Goal: Task Accomplishment & Management: Manage account settings

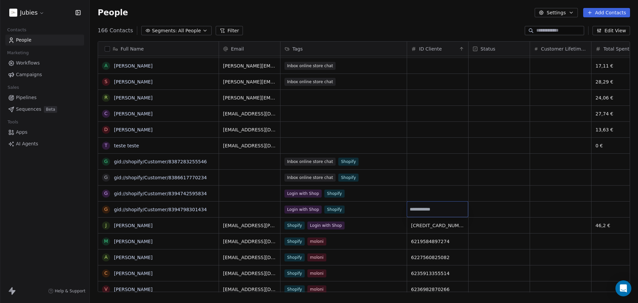
click at [413, 210] on input "number" at bounding box center [438, 209] width 58 height 5
type input "**********"
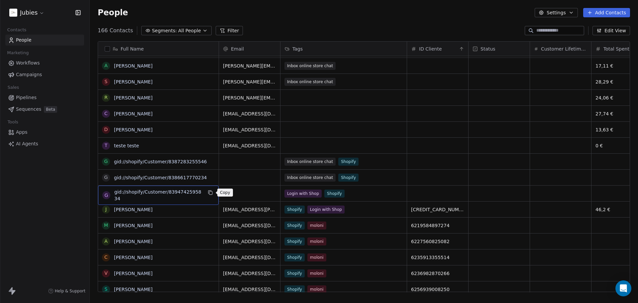
click at [211, 192] on icon "grid" at bounding box center [210, 192] width 5 height 5
click at [419, 191] on div "grid" at bounding box center [437, 193] width 61 height 16
drag, startPoint x: 411, startPoint y: 193, endPoint x: 414, endPoint y: 196, distance: 3.8
click at [412, 193] on input "number" at bounding box center [438, 193] width 58 height 5
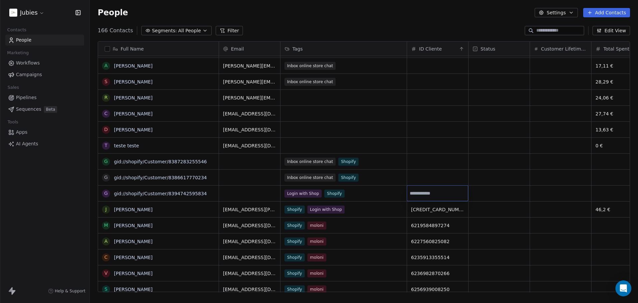
type input "**********"
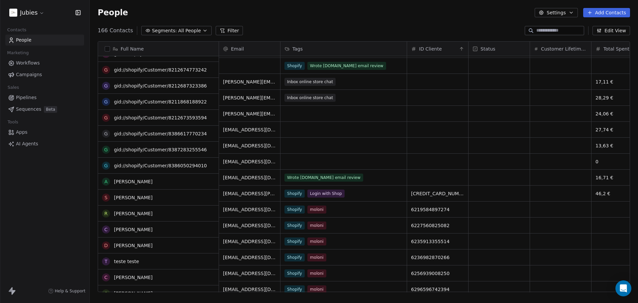
scroll to position [266, 0]
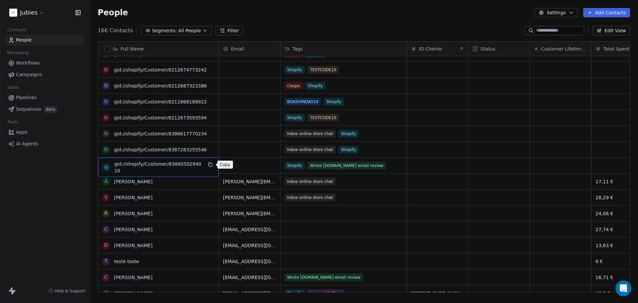
click at [209, 163] on icon "grid" at bounding box center [210, 164] width 5 height 5
click at [419, 169] on div "grid" at bounding box center [437, 166] width 61 height 16
click at [420, 167] on input "number" at bounding box center [438, 165] width 58 height 5
click at [420, 166] on input "number" at bounding box center [438, 165] width 58 height 5
click at [413, 166] on input "number" at bounding box center [438, 165] width 58 height 5
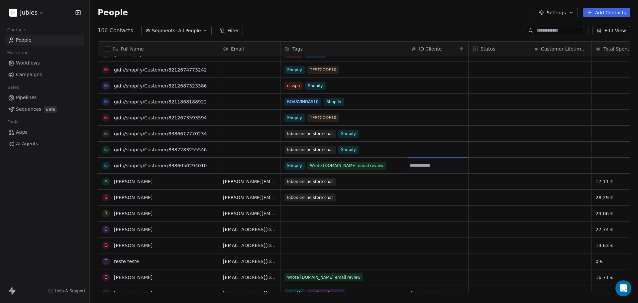
type input "**********"
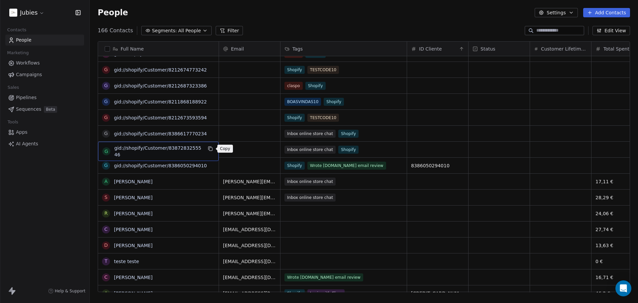
click at [210, 149] on icon "grid" at bounding box center [210, 148] width 5 height 5
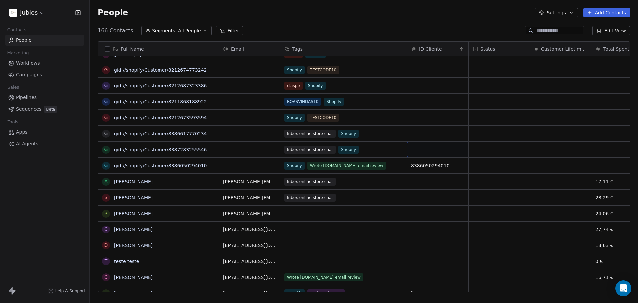
click at [417, 151] on div "grid" at bounding box center [437, 150] width 61 height 16
click at [413, 148] on input "number" at bounding box center [438, 149] width 58 height 5
type input "**********"
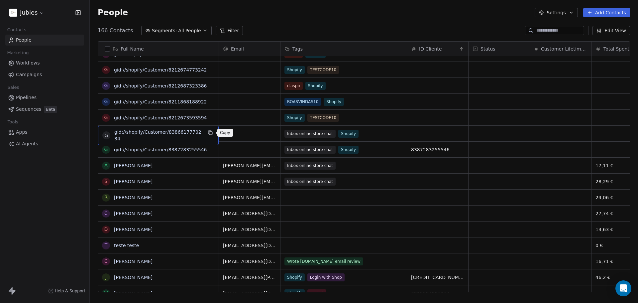
click at [211, 133] on icon "grid" at bounding box center [210, 132] width 5 height 5
click at [432, 135] on div "grid" at bounding box center [437, 134] width 61 height 16
click at [432, 134] on div "grid" at bounding box center [437, 134] width 61 height 16
click at [412, 134] on input "number" at bounding box center [438, 133] width 58 height 5
type input "**********"
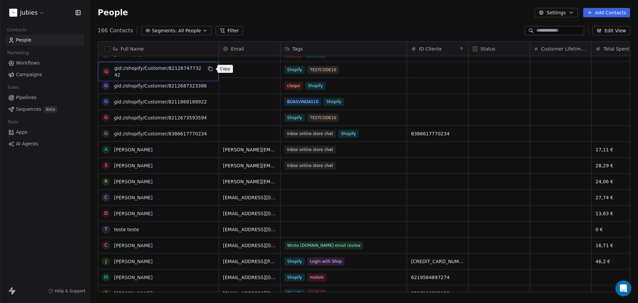
click at [210, 70] on icon "grid" at bounding box center [210, 68] width 5 height 5
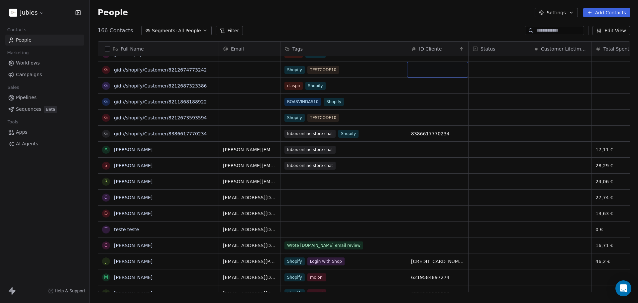
click at [428, 73] on div "grid" at bounding box center [437, 70] width 61 height 16
click at [427, 70] on input "number" at bounding box center [438, 69] width 58 height 5
click at [410, 70] on input "number" at bounding box center [438, 69] width 58 height 5
click at [412, 69] on input "number" at bounding box center [438, 69] width 58 height 5
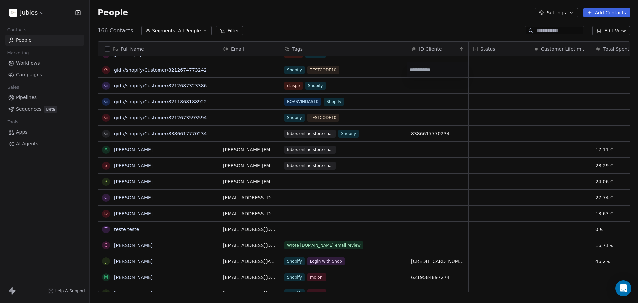
type input "**********"
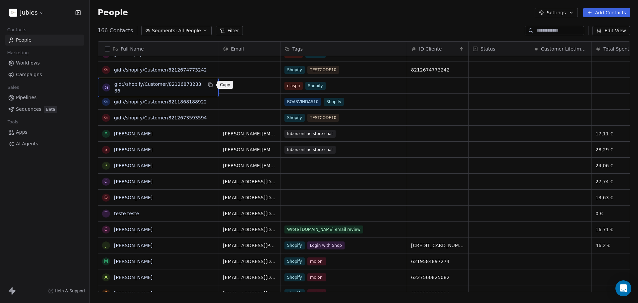
click at [210, 85] on icon "grid" at bounding box center [210, 84] width 5 height 5
click at [422, 86] on div "grid" at bounding box center [437, 86] width 61 height 16
click at [412, 87] on input "number" at bounding box center [438, 85] width 58 height 5
type input "**********"
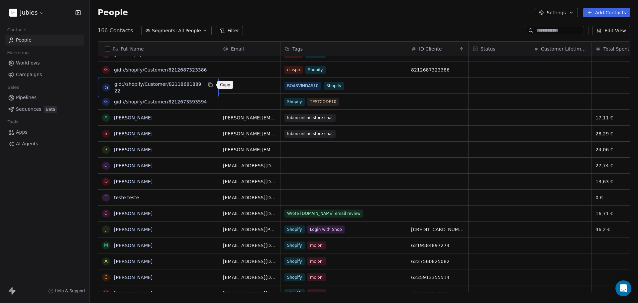
click at [209, 84] on icon "grid" at bounding box center [210, 84] width 5 height 5
click at [415, 84] on div "grid" at bounding box center [437, 86] width 61 height 16
click at [416, 84] on div "grid" at bounding box center [437, 86] width 61 height 16
click at [412, 85] on input "number" at bounding box center [438, 85] width 58 height 5
type input "**********"
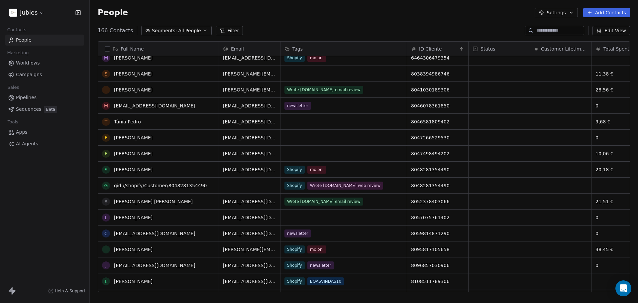
scroll to position [1024, 0]
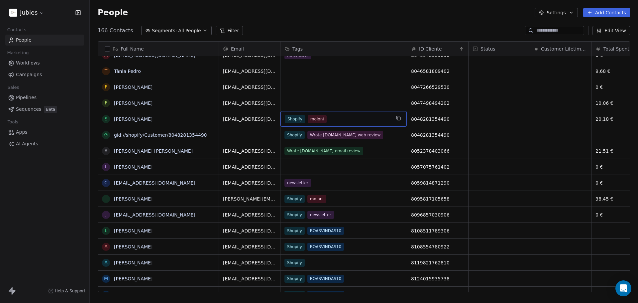
click at [341, 120] on div "Shopify moloni" at bounding box center [338, 119] width 106 height 8
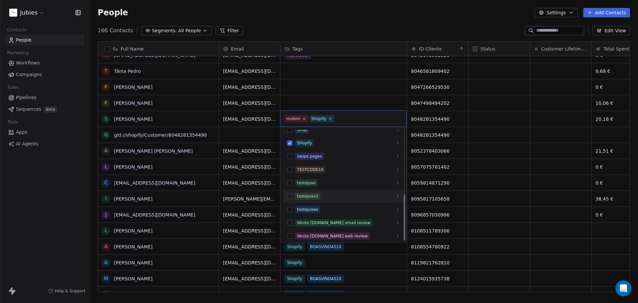
scroll to position [156, 0]
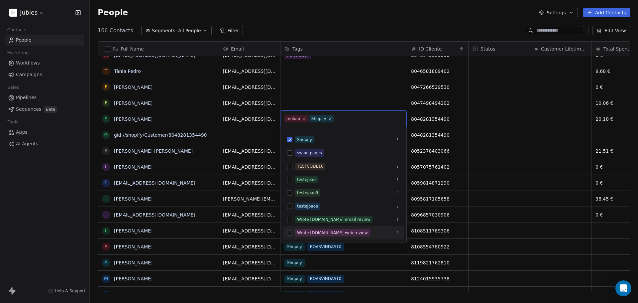
click at [301, 233] on div "Wrote [DOMAIN_NAME] web review" at bounding box center [332, 233] width 71 height 6
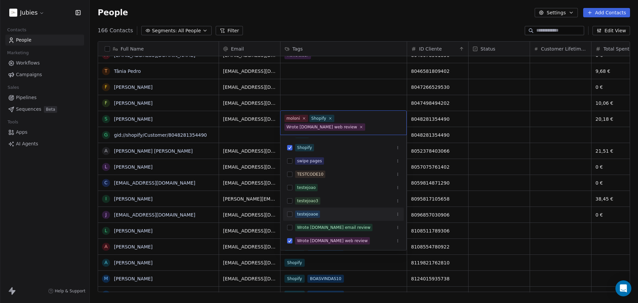
click at [509, 137] on html "Jubies Contacts People Marketing Workflows Campaigns Sales Pipelines Sequences …" at bounding box center [319, 176] width 638 height 353
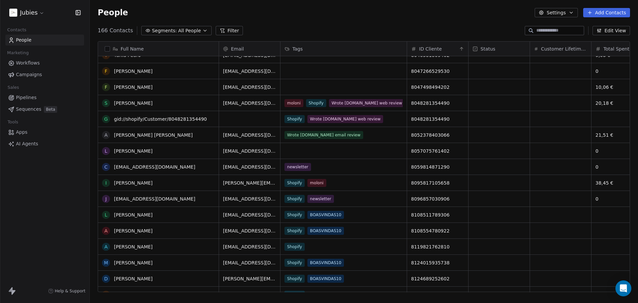
scroll to position [1097, 0]
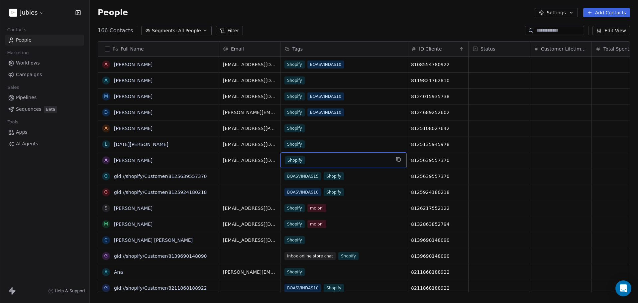
click at [326, 160] on div "Shopify" at bounding box center [338, 160] width 106 height 8
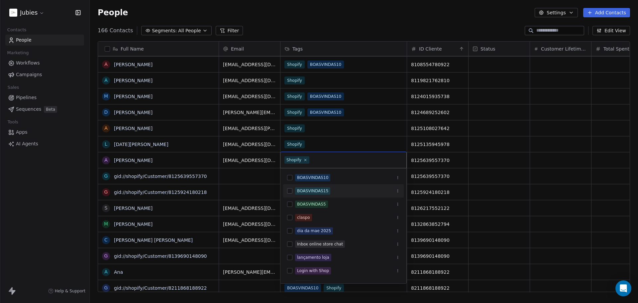
click at [301, 190] on div "BOASVINDAS15" at bounding box center [312, 191] width 31 height 6
click at [492, 160] on html "Jubies Contacts People Marketing Workflows Campaigns Sales Pipelines Sequences …" at bounding box center [319, 176] width 638 height 353
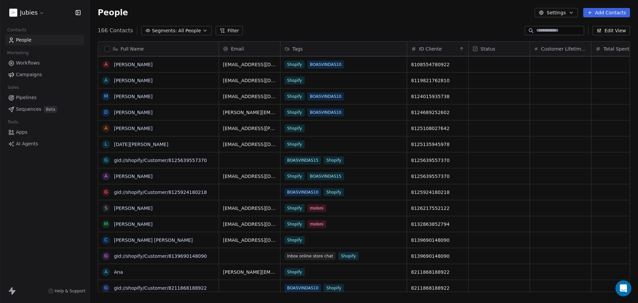
click at [0, 0] on button "grid" at bounding box center [0, 0] width 0 height 0
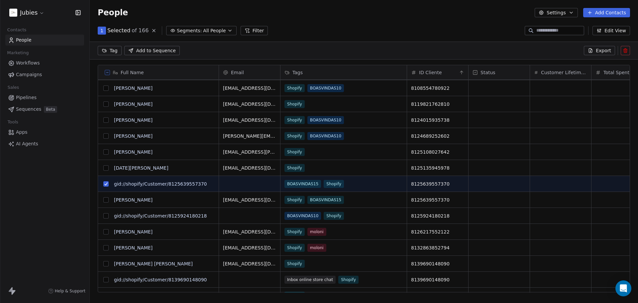
click at [629, 46] on button at bounding box center [625, 50] width 9 height 9
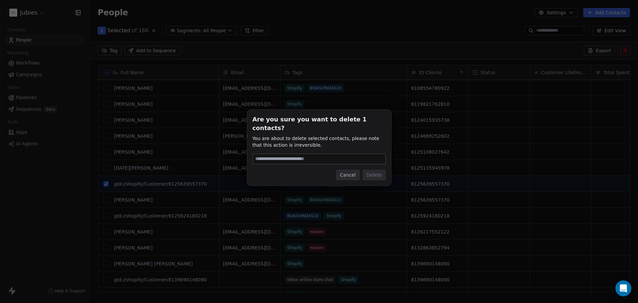
click at [310, 154] on input at bounding box center [319, 159] width 133 height 10
type input "******"
click at [366, 170] on button "Delete" at bounding box center [374, 175] width 23 height 11
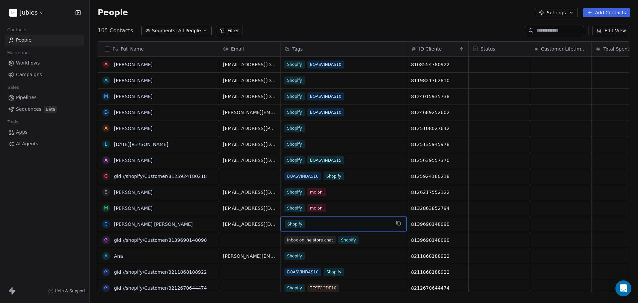
click at [319, 226] on div "Shopify" at bounding box center [338, 224] width 106 height 8
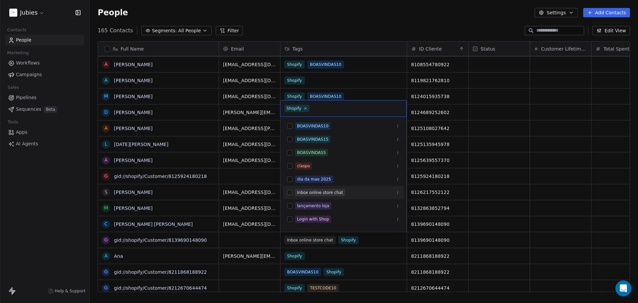
click at [317, 195] on div "Inbox online store chat" at bounding box center [320, 192] width 46 height 6
click at [524, 220] on html "Jubies Contacts People Marketing Workflows Campaigns Sales Pipelines Sequences …" at bounding box center [319, 176] width 638 height 353
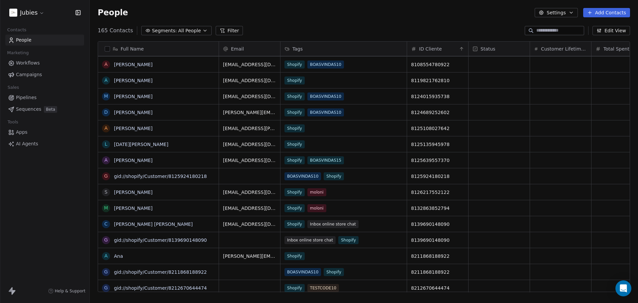
click at [0, 0] on button "grid" at bounding box center [0, 0] width 0 height 0
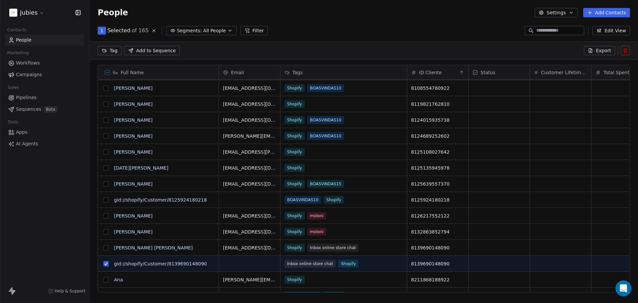
scroll to position [238, 543]
click at [621, 50] on button at bounding box center [625, 50] width 9 height 9
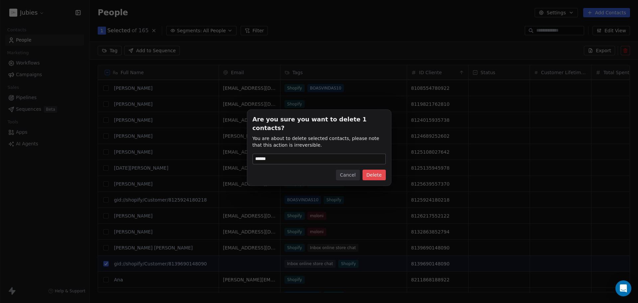
click at [378, 170] on button "Delete" at bounding box center [374, 175] width 23 height 11
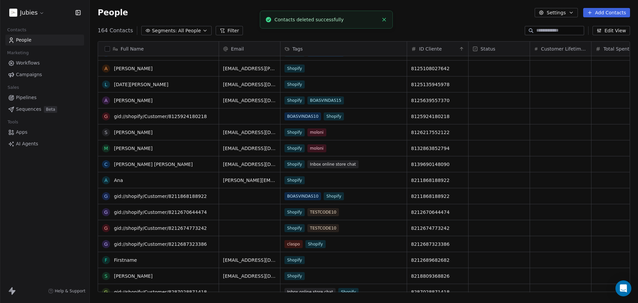
scroll to position [1263, 0]
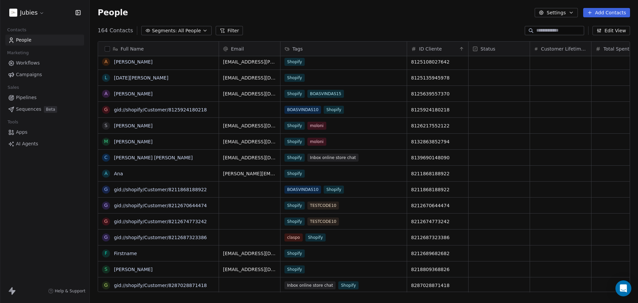
click at [328, 175] on div "Shopify" at bounding box center [344, 174] width 126 height 16
click at [307, 174] on div "Shopify" at bounding box center [344, 174] width 126 height 16
click at [327, 173] on div "Shopify" at bounding box center [344, 174] width 126 height 16
click at [311, 172] on div "Shopify" at bounding box center [344, 174] width 126 height 16
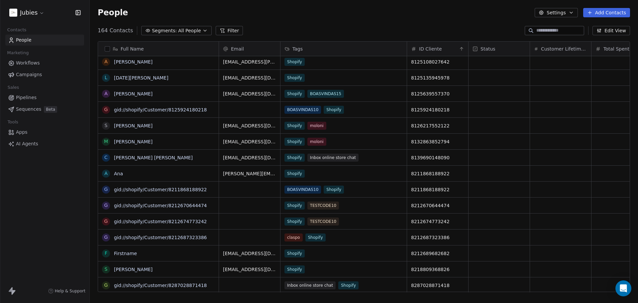
click at [297, 174] on span "Shopify" at bounding box center [295, 174] width 20 height 8
click at [337, 174] on div "Shopify" at bounding box center [344, 174] width 126 height 16
click at [325, 174] on div "Shopify" at bounding box center [338, 174] width 106 height 8
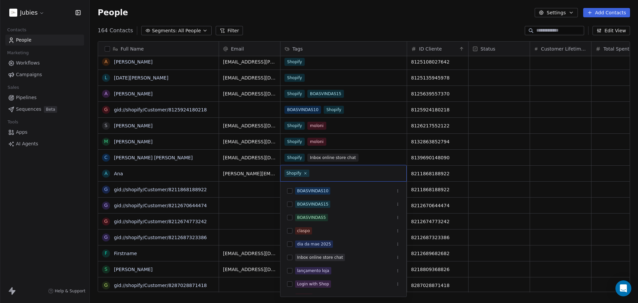
click at [325, 174] on input "text" at bounding box center [357, 173] width 92 height 7
click at [504, 184] on html "Jubies Contacts People Marketing Workflows Campaigns Sales Pipelines Sequences …" at bounding box center [319, 176] width 638 height 353
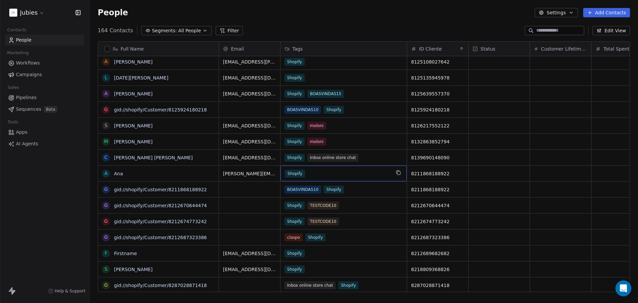
click at [320, 173] on div "Shopify" at bounding box center [338, 174] width 106 height 8
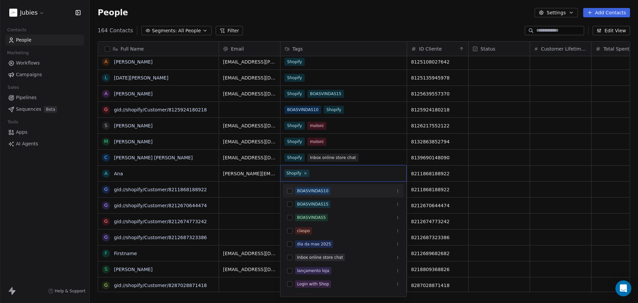
click at [316, 191] on div "BOASVINDAS10" at bounding box center [312, 191] width 31 height 6
click at [492, 184] on html "Jubies Contacts People Marketing Workflows Campaigns Sales Pipelines Sequences …" at bounding box center [319, 176] width 638 height 353
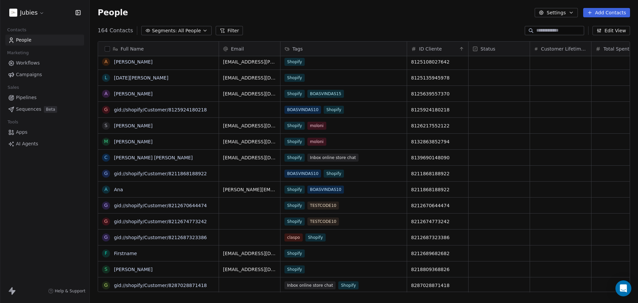
click at [0, 0] on button "grid" at bounding box center [0, 0] width 0 height 0
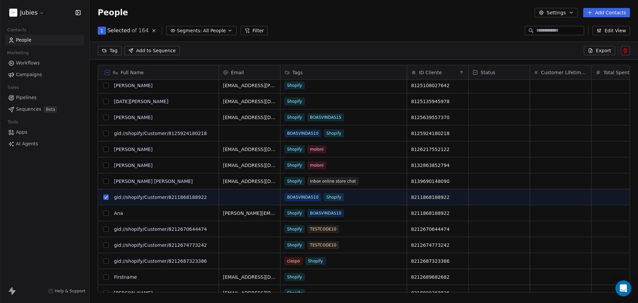
scroll to position [238, 543]
click at [625, 49] on icon at bounding box center [625, 49] width 1 height 1
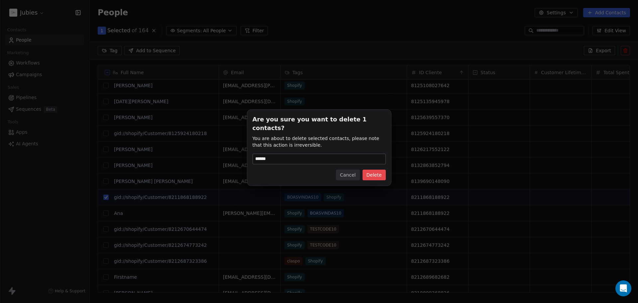
click at [373, 170] on button "Delete" at bounding box center [374, 175] width 23 height 11
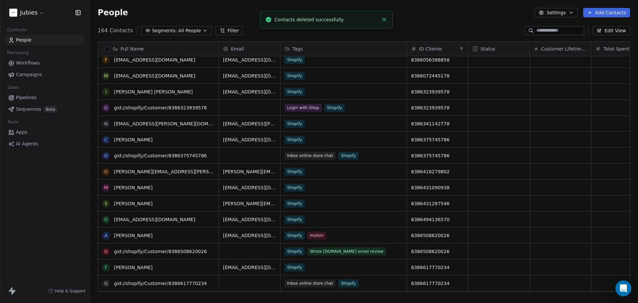
scroll to position [1629, 0]
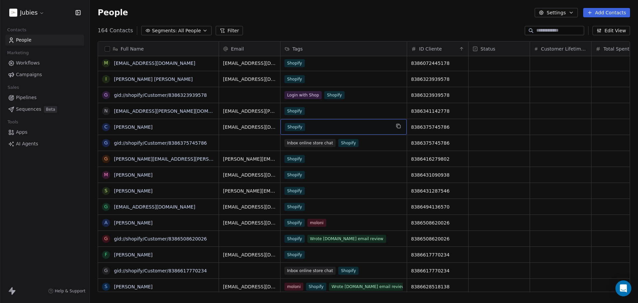
click at [324, 129] on div "Shopify" at bounding box center [338, 127] width 106 height 8
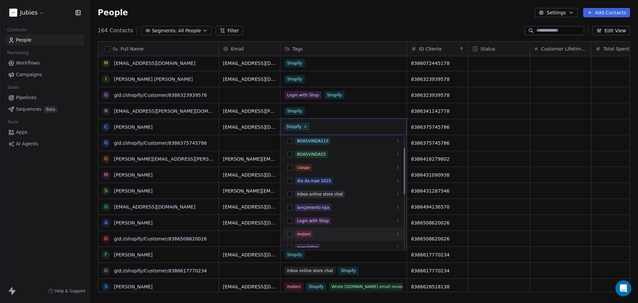
scroll to position [33, 0]
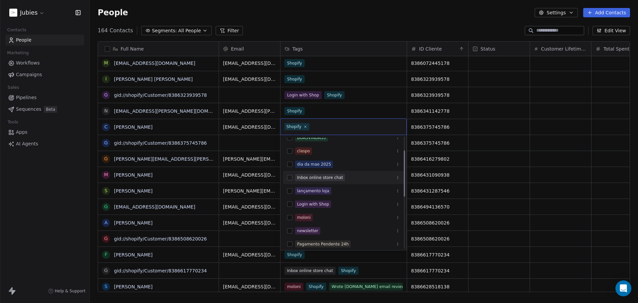
click at [330, 176] on div "Inbox online store chat" at bounding box center [320, 178] width 46 height 6
click at [516, 168] on html "Jubies Contacts People Marketing Workflows Campaigns Sales Pipelines Sequences …" at bounding box center [319, 176] width 638 height 353
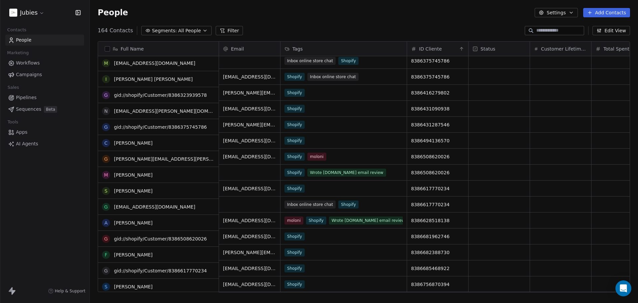
scroll to position [1695, 0]
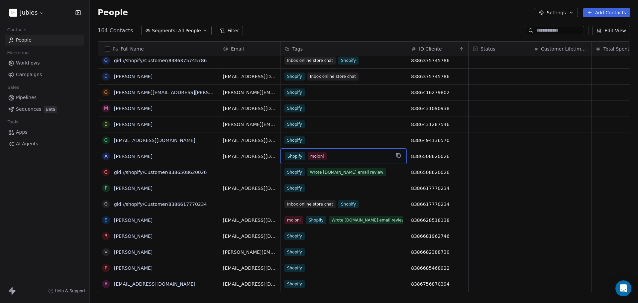
click at [351, 155] on div "Shopify moloni" at bounding box center [338, 156] width 106 height 8
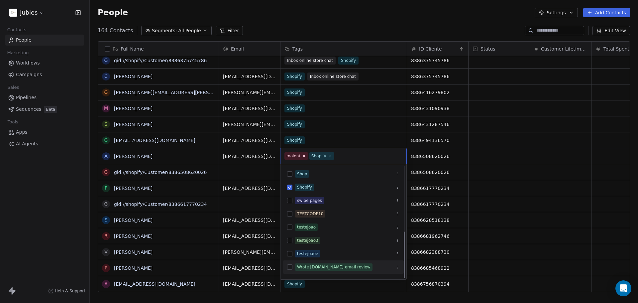
scroll to position [156, 0]
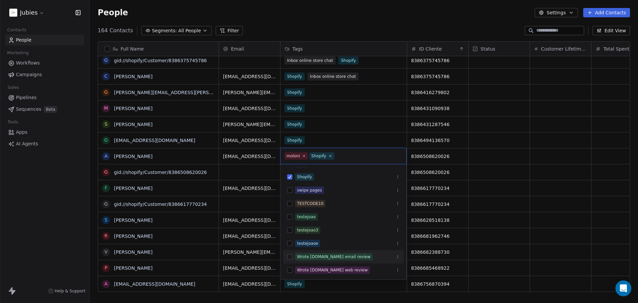
click at [318, 258] on div "Wrote [DOMAIN_NAME] email review" at bounding box center [333, 257] width 73 height 6
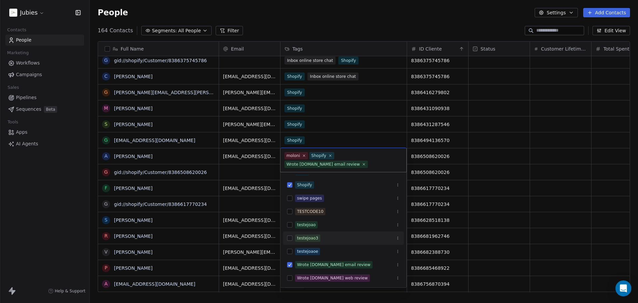
click at [505, 194] on html "Jubies Contacts People Marketing Workflows Campaigns Sales Pipelines Sequences …" at bounding box center [319, 176] width 638 height 353
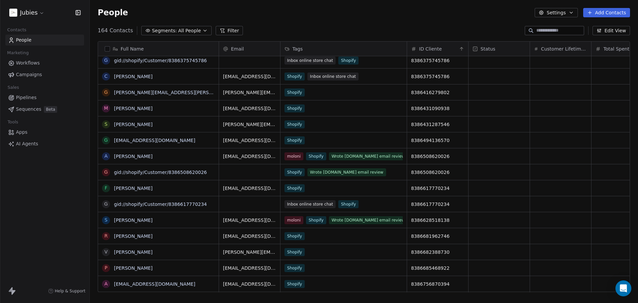
click at [0, 0] on button "grid" at bounding box center [0, 0] width 0 height 0
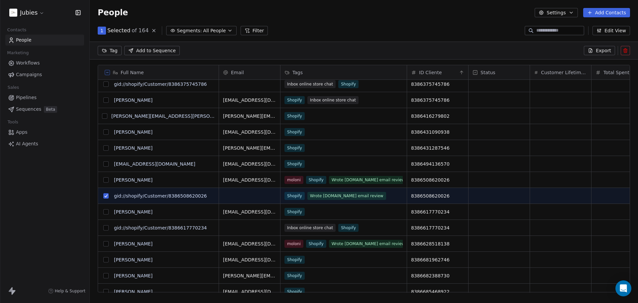
click at [625, 53] on button at bounding box center [625, 50] width 9 height 9
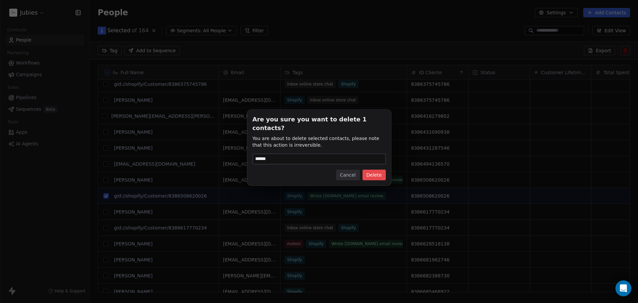
click at [374, 170] on button "Delete" at bounding box center [374, 175] width 23 height 11
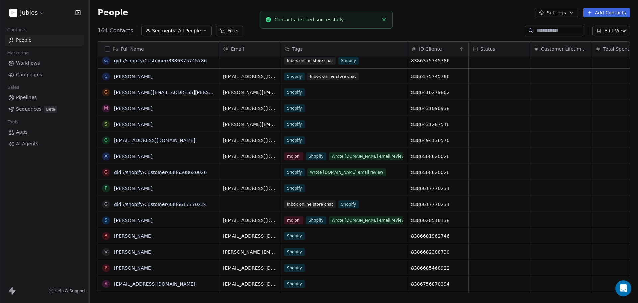
scroll to position [261, 543]
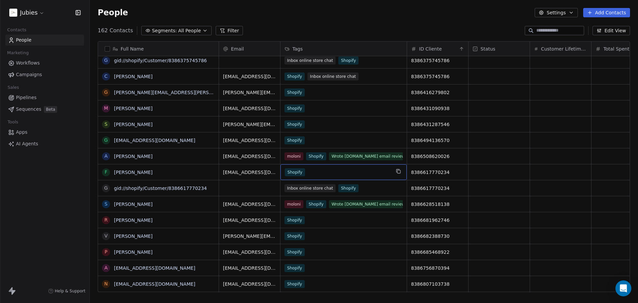
click at [317, 175] on div "Shopify" at bounding box center [338, 172] width 106 height 8
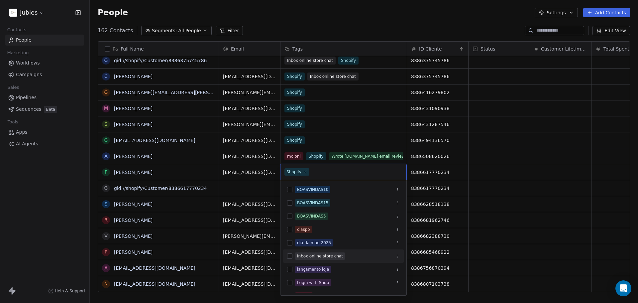
click at [319, 258] on div "Inbox online store chat" at bounding box center [320, 256] width 46 height 6
click at [559, 208] on html "Jubies Contacts People Marketing Workflows Campaigns Sales Pipelines Sequences …" at bounding box center [319, 176] width 638 height 353
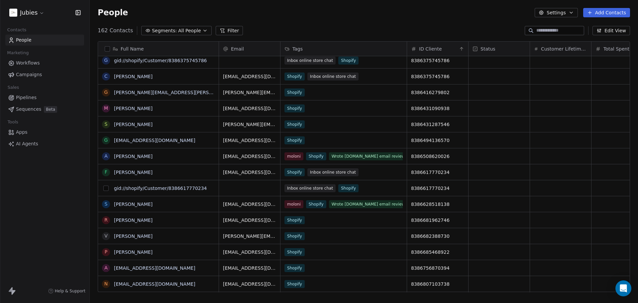
click at [107, 188] on button "grid" at bounding box center [105, 187] width 5 height 5
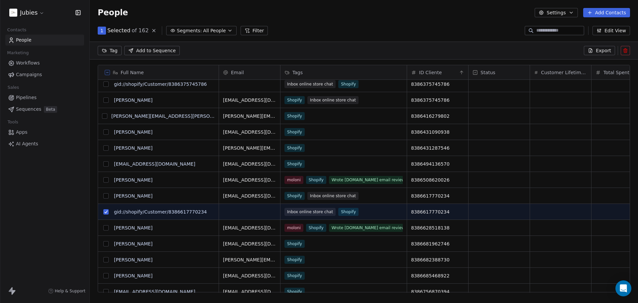
scroll to position [238, 543]
click at [629, 48] on button at bounding box center [625, 50] width 9 height 9
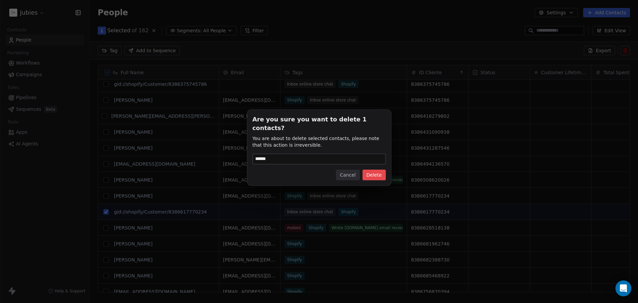
click at [368, 170] on button "Delete" at bounding box center [374, 175] width 23 height 11
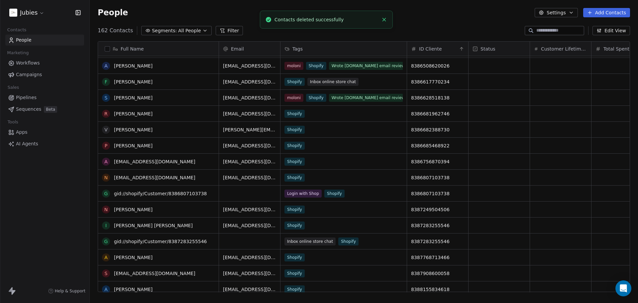
scroll to position [1795, 0]
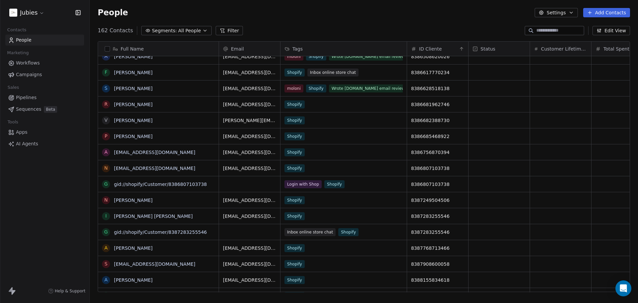
click at [326, 169] on div "Shopify" at bounding box center [344, 168] width 126 height 16
click at [309, 170] on div "Shopify" at bounding box center [344, 168] width 126 height 16
click at [310, 168] on div "Shopify" at bounding box center [344, 168] width 126 height 16
click at [139, 171] on link "[EMAIL_ADDRESS][DOMAIN_NAME]" at bounding box center [154, 168] width 81 height 5
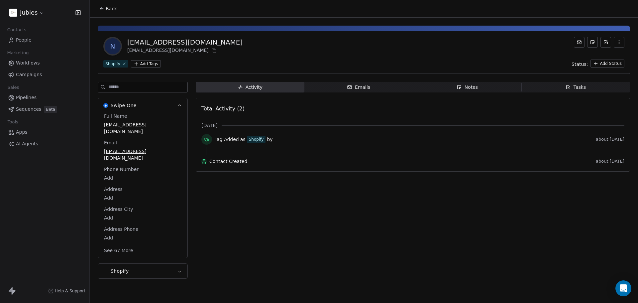
click at [107, 7] on span "Back" at bounding box center [111, 8] width 11 height 7
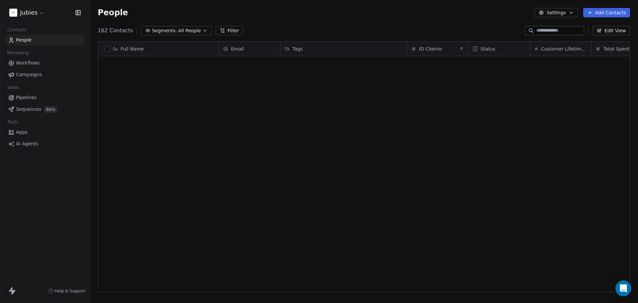
scroll to position [261, 543]
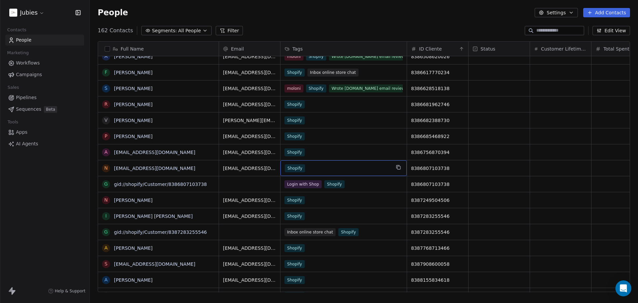
click at [351, 169] on div "Shopify" at bounding box center [338, 168] width 106 height 8
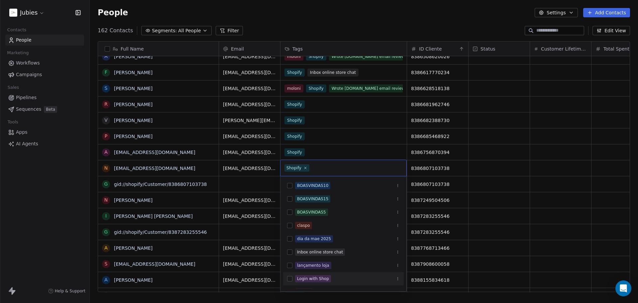
click at [312, 278] on div "Login with Shop" at bounding box center [313, 279] width 32 height 6
click at [516, 214] on html "Jubies Contacts People Marketing Workflows Campaigns Sales Pipelines Sequences …" at bounding box center [319, 176] width 638 height 353
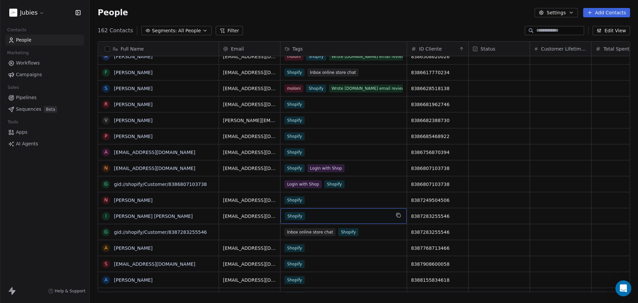
click at [323, 217] on div "Shopify" at bounding box center [338, 216] width 106 height 8
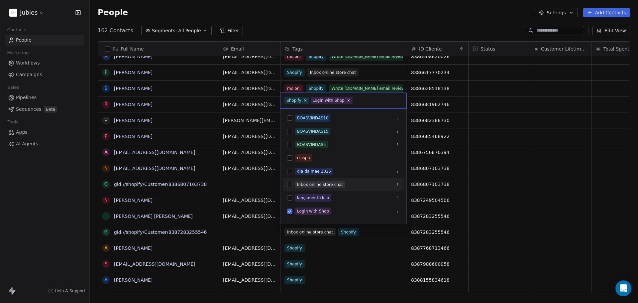
click at [324, 184] on div "Inbox online store chat" at bounding box center [320, 184] width 46 height 6
click at [524, 191] on html "Jubies Contacts People Marketing Workflows Campaigns Sales Pipelines Sequences …" at bounding box center [319, 176] width 638 height 353
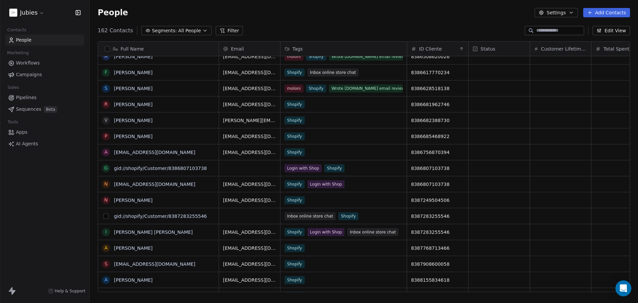
click at [106, 214] on button "grid" at bounding box center [105, 215] width 5 height 5
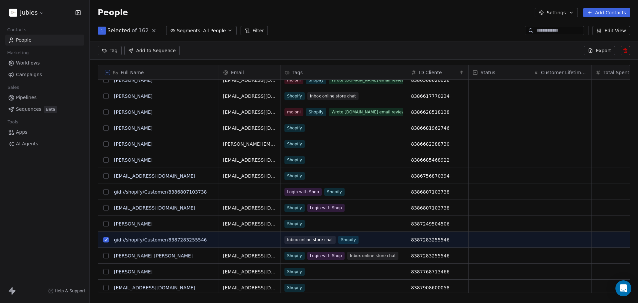
scroll to position [238, 543]
click at [104, 191] on button "grid" at bounding box center [105, 191] width 5 height 5
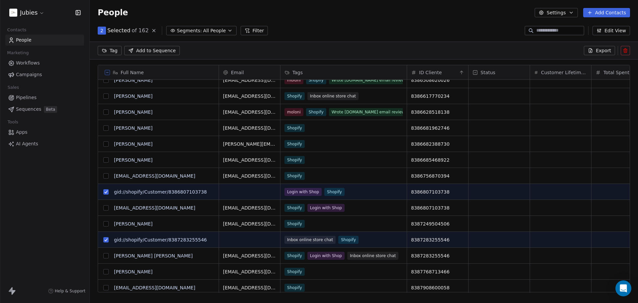
click at [625, 50] on icon at bounding box center [625, 50] width 5 height 5
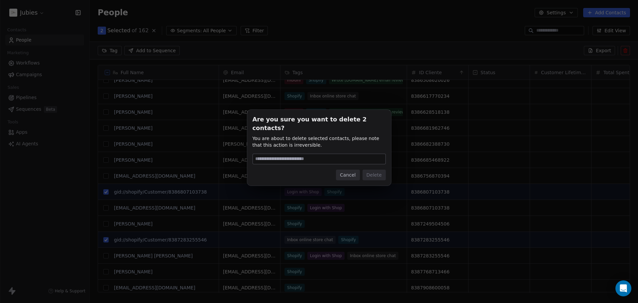
click at [323, 154] on input at bounding box center [319, 159] width 133 height 10
type input "******"
click at [380, 172] on button "Delete" at bounding box center [374, 175] width 23 height 11
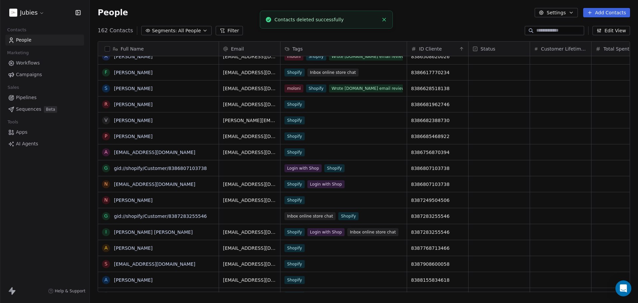
scroll to position [261, 543]
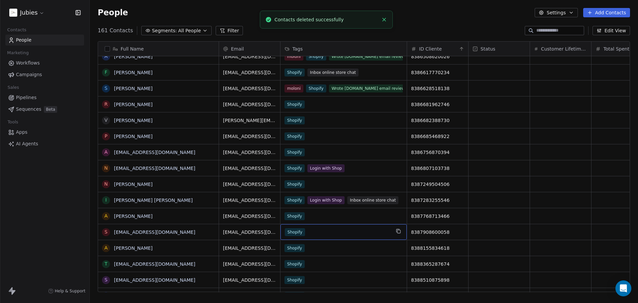
click at [366, 235] on div "Shopify" at bounding box center [338, 232] width 106 height 8
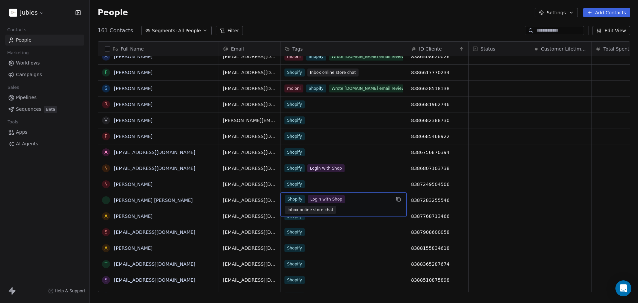
click at [356, 205] on div "Shopify Login with Shop Inbox online store chat" at bounding box center [338, 204] width 106 height 19
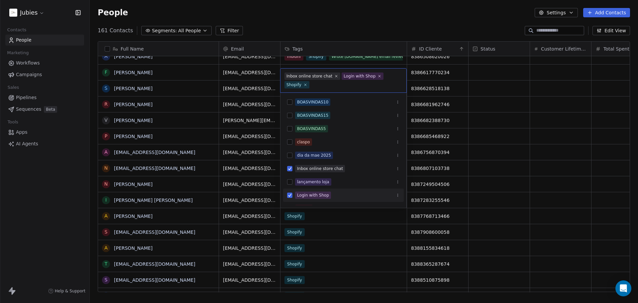
click at [325, 196] on div "Login with Shop" at bounding box center [313, 195] width 32 height 6
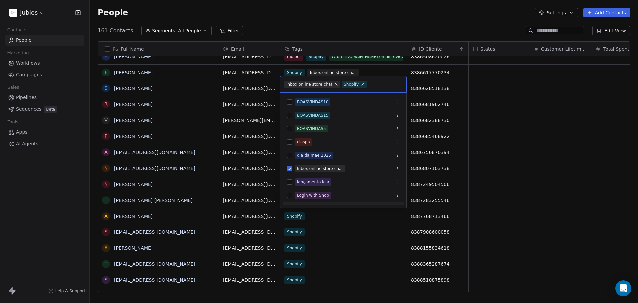
click at [544, 167] on html "Jubies Contacts People Marketing Workflows Campaigns Sales Pipelines Sequences …" at bounding box center [319, 176] width 638 height 353
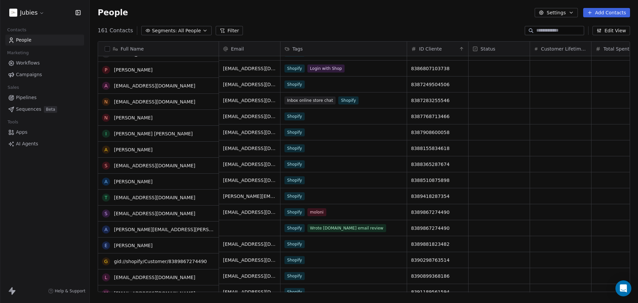
scroll to position [1895, 0]
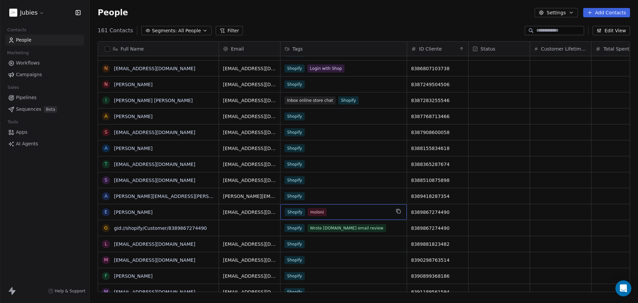
click at [336, 214] on div "Shopify moloni" at bounding box center [338, 212] width 106 height 8
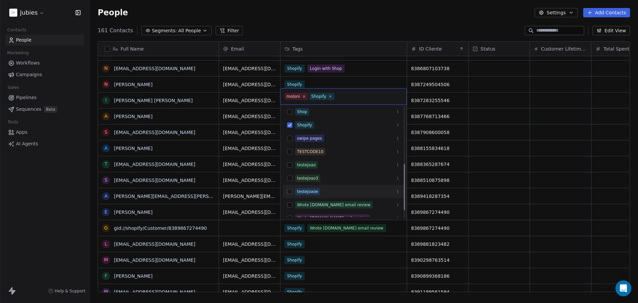
scroll to position [156, 0]
click at [322, 200] on span "Wrote [DOMAIN_NAME] email review" at bounding box center [333, 196] width 77 height 7
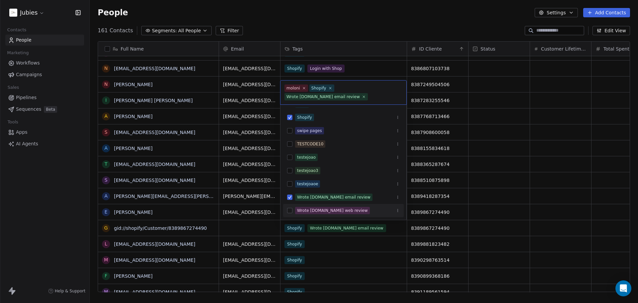
click at [486, 189] on html "Jubies Contacts People Marketing Workflows Campaigns Sales Pipelines Sequences …" at bounding box center [319, 176] width 638 height 353
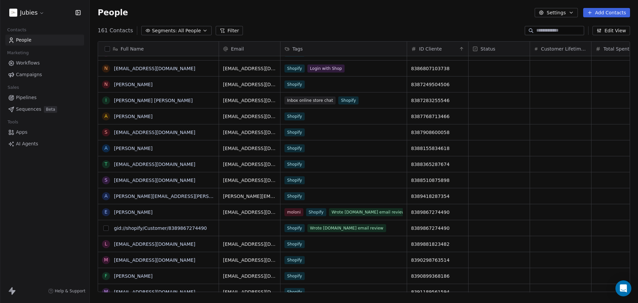
click at [106, 228] on button "grid" at bounding box center [105, 227] width 5 height 5
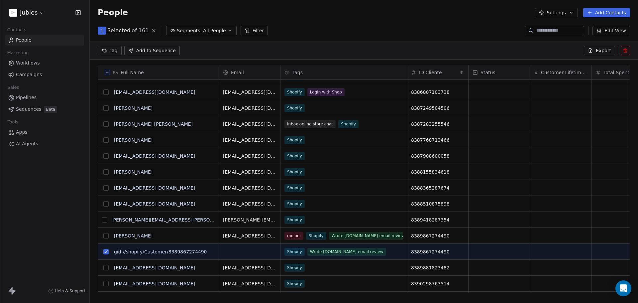
scroll to position [238, 543]
click at [625, 49] on icon at bounding box center [625, 50] width 5 height 5
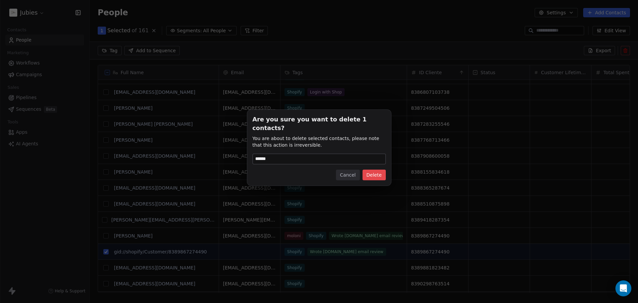
click at [376, 170] on button "Delete" at bounding box center [374, 175] width 23 height 11
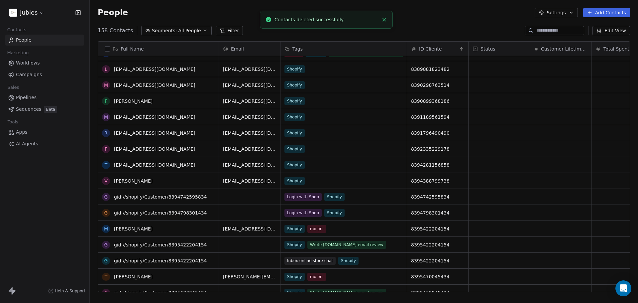
scroll to position [2061, 0]
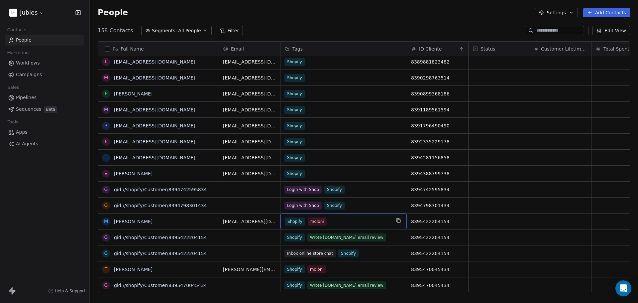
click at [343, 221] on div "Shopify moloni" at bounding box center [338, 221] width 106 height 8
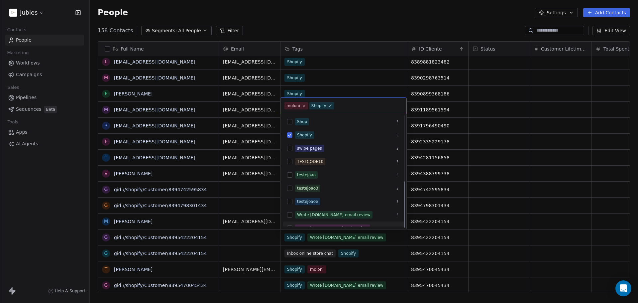
scroll to position [156, 0]
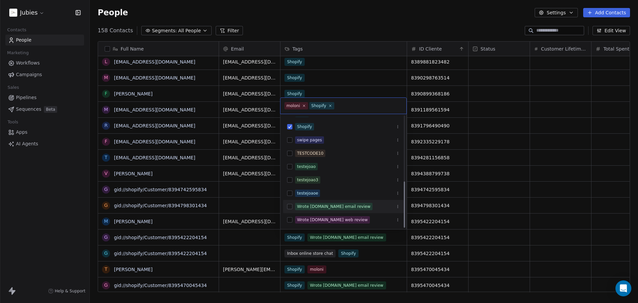
click at [338, 205] on div "Wrote [DOMAIN_NAME] email review" at bounding box center [333, 206] width 73 height 6
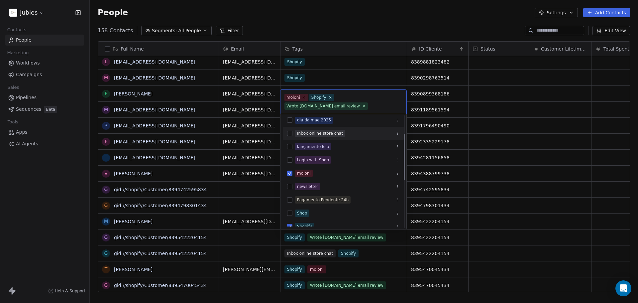
scroll to position [23, 0]
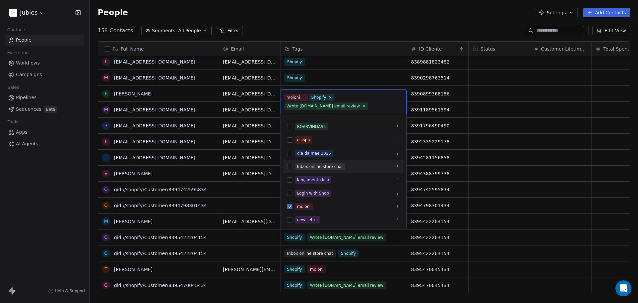
click at [322, 167] on div "Inbox online store chat" at bounding box center [320, 167] width 46 height 6
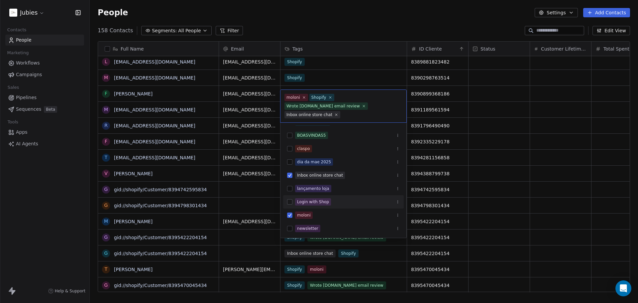
click at [506, 186] on html "Jubies Contacts People Marketing Workflows Campaigns Sales Pipelines Sequences …" at bounding box center [319, 176] width 638 height 353
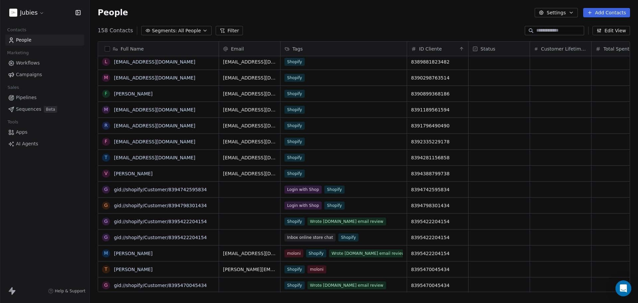
drag, startPoint x: 108, startPoint y: 237, endPoint x: 106, endPoint y: 232, distance: 5.2
click at [0, 0] on button "grid" at bounding box center [0, 0] width 0 height 0
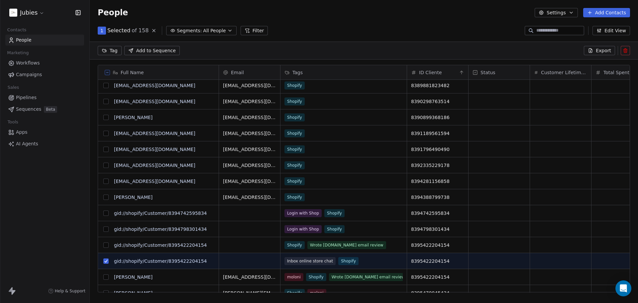
click at [104, 244] on button "grid" at bounding box center [105, 244] width 5 height 5
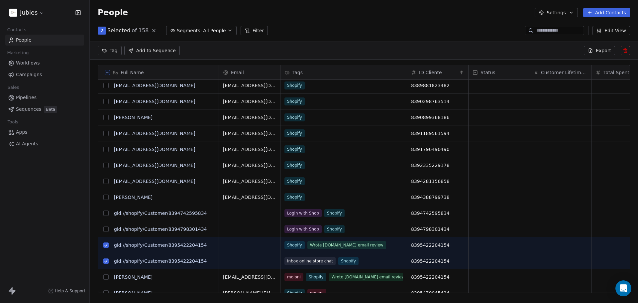
click at [626, 51] on icon at bounding box center [625, 50] width 5 height 5
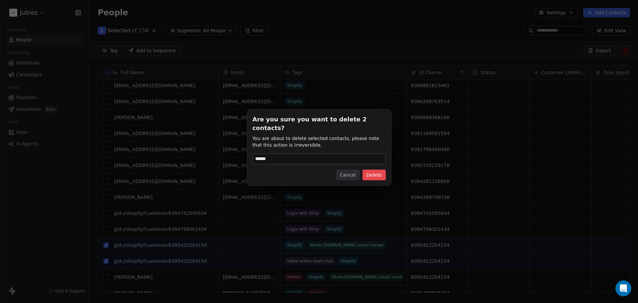
click at [377, 170] on button "Delete" at bounding box center [374, 175] width 23 height 11
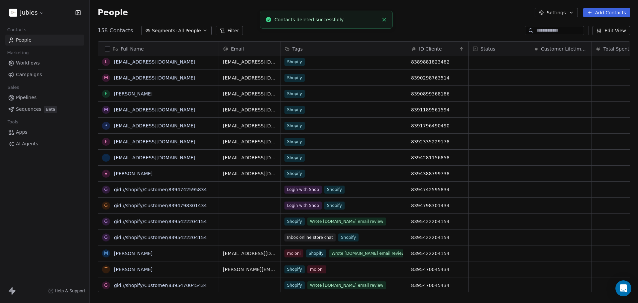
scroll to position [261, 543]
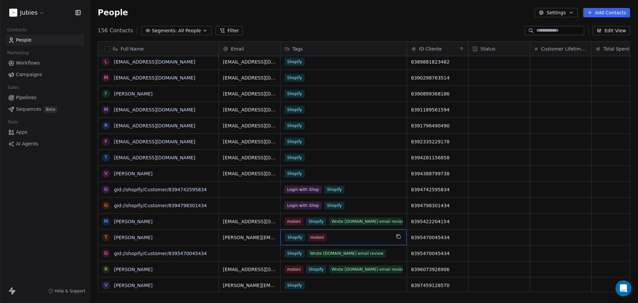
click at [344, 238] on div "Shopify moloni" at bounding box center [338, 237] width 106 height 8
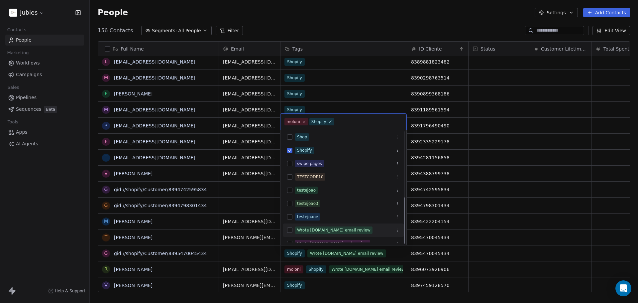
scroll to position [156, 0]
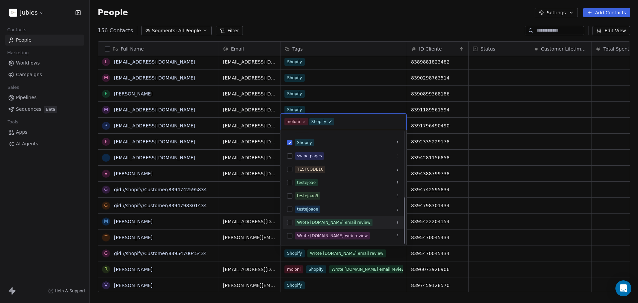
click at [336, 225] on div "Wrote [DOMAIN_NAME] email review" at bounding box center [333, 222] width 73 height 6
click at [528, 215] on html "Jubies Contacts People Marketing Workflows Campaigns Sales Pipelines Sequences …" at bounding box center [319, 176] width 638 height 353
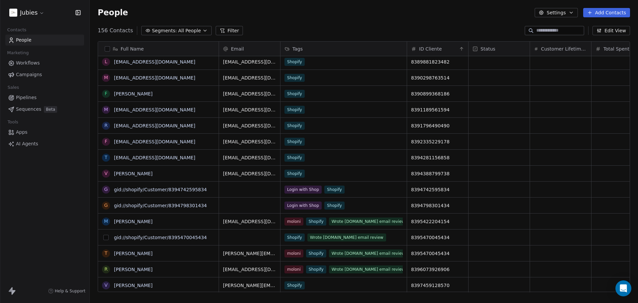
click at [108, 239] on button "grid" at bounding box center [105, 237] width 5 height 5
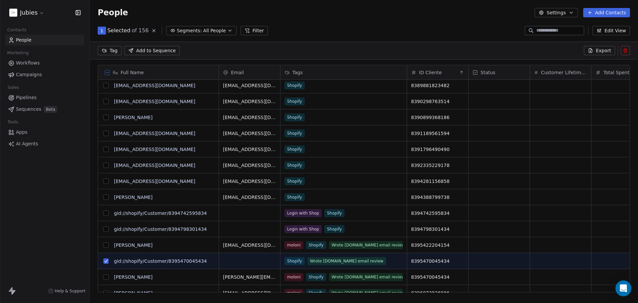
click at [626, 53] on button at bounding box center [625, 50] width 9 height 9
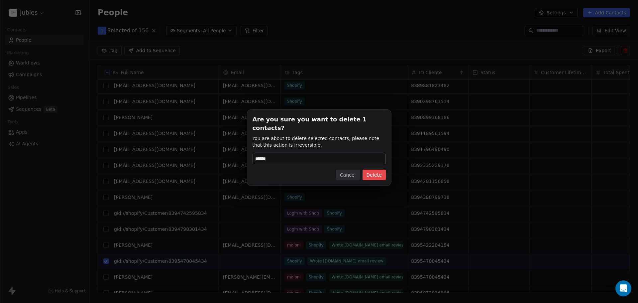
click at [374, 170] on button "Delete" at bounding box center [374, 175] width 23 height 11
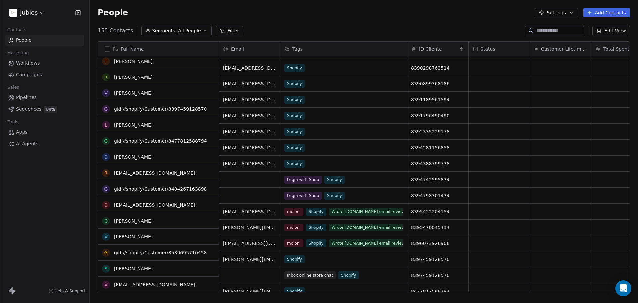
scroll to position [2071, 0]
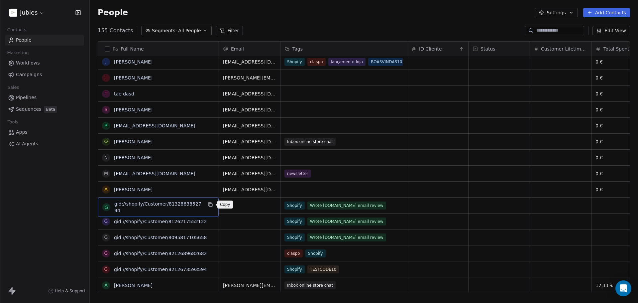
click at [210, 205] on icon "grid" at bounding box center [210, 204] width 5 height 5
click at [422, 203] on div "grid" at bounding box center [437, 205] width 61 height 16
click at [413, 205] on input "number" at bounding box center [438, 205] width 58 height 5
type input "**********"
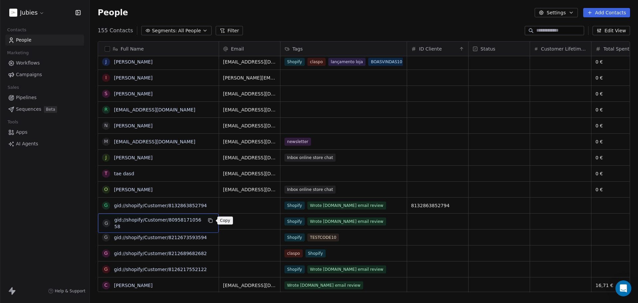
click at [211, 221] on icon "grid" at bounding box center [210, 220] width 5 height 5
click at [430, 224] on div "grid" at bounding box center [437, 221] width 61 height 16
click at [430, 223] on input "number" at bounding box center [438, 221] width 58 height 5
click at [413, 219] on input "number" at bounding box center [438, 221] width 58 height 5
type input "**********"
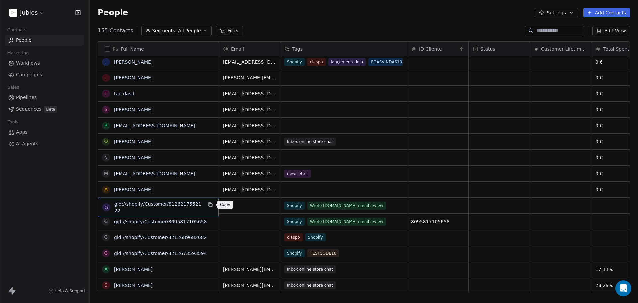
click at [211, 204] on icon "grid" at bounding box center [210, 204] width 5 height 5
click at [420, 205] on div "grid" at bounding box center [437, 205] width 61 height 16
click at [411, 205] on input "number" at bounding box center [438, 205] width 58 height 5
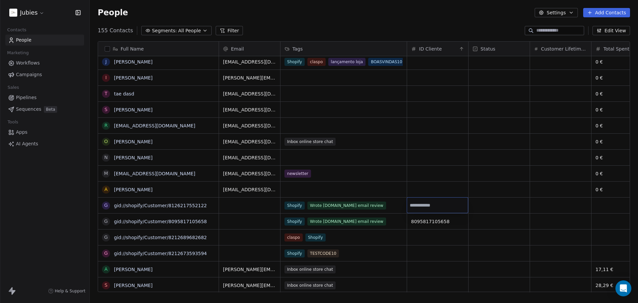
click at [412, 206] on input "number" at bounding box center [438, 205] width 58 height 5
type input "**********"
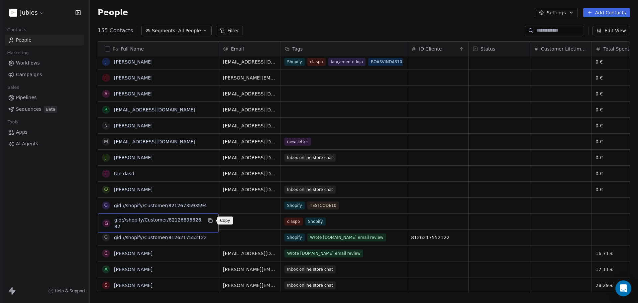
click at [211, 220] on icon "grid" at bounding box center [210, 220] width 5 height 5
click at [422, 219] on div "grid" at bounding box center [437, 221] width 61 height 16
click at [412, 221] on input "number" at bounding box center [438, 221] width 58 height 5
type input "**********"
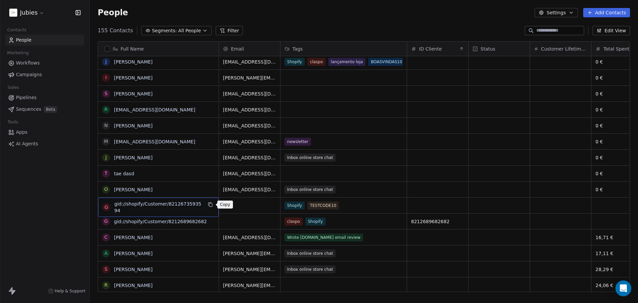
click at [211, 203] on icon "grid" at bounding box center [210, 204] width 3 height 3
click at [437, 209] on div "grid" at bounding box center [437, 205] width 61 height 16
click at [411, 204] on input "number" at bounding box center [438, 205] width 58 height 5
type input "**********"
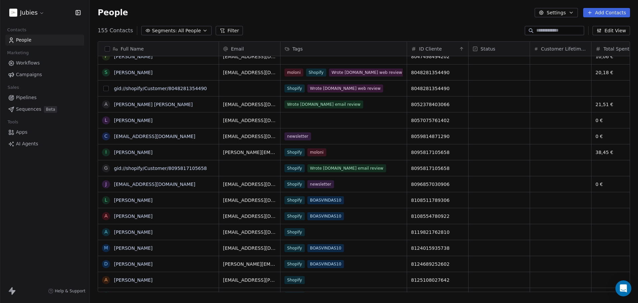
click at [105, 87] on button "grid" at bounding box center [105, 88] width 5 height 5
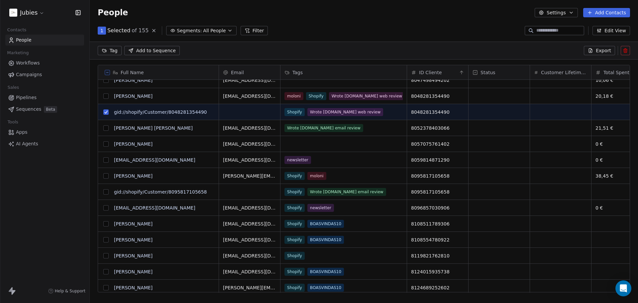
click at [627, 51] on icon at bounding box center [625, 50] width 5 height 5
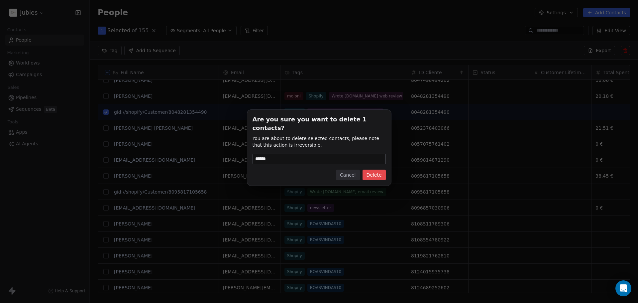
click at [371, 173] on button "Delete" at bounding box center [374, 175] width 23 height 11
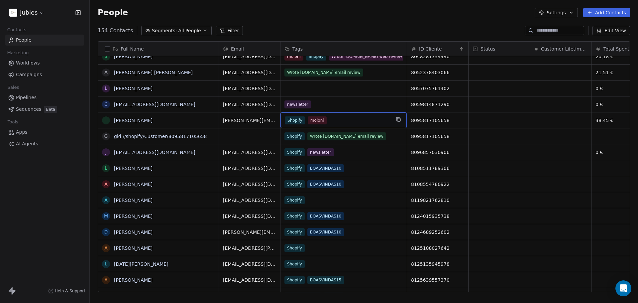
click at [344, 121] on div "Shopify moloni" at bounding box center [338, 120] width 106 height 8
click at [345, 121] on div "Shopify moloni" at bounding box center [338, 120] width 106 height 8
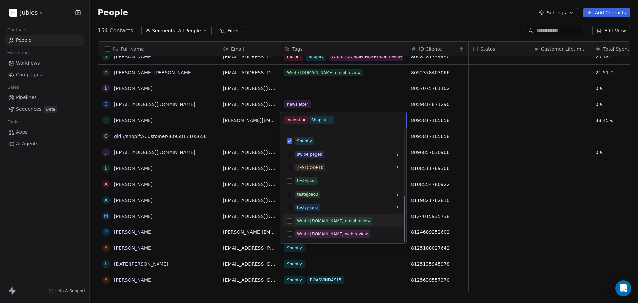
click at [321, 218] on div "Wrote [DOMAIN_NAME] email review" at bounding box center [333, 221] width 73 height 6
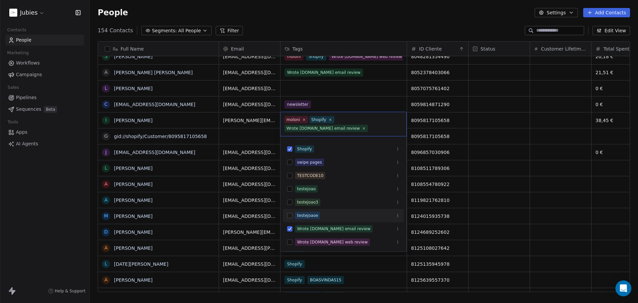
click at [525, 161] on html "Jubies Contacts People Marketing Workflows Campaigns Sales Pipelines Sequences …" at bounding box center [319, 176] width 638 height 353
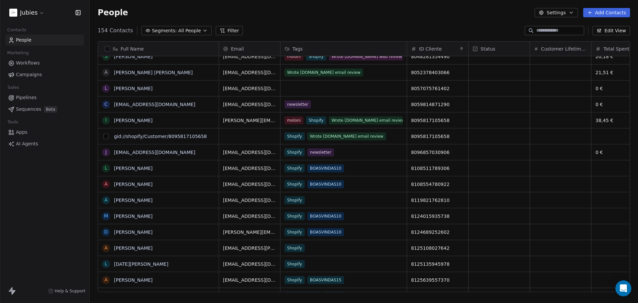
click at [106, 136] on button "grid" at bounding box center [105, 136] width 5 height 5
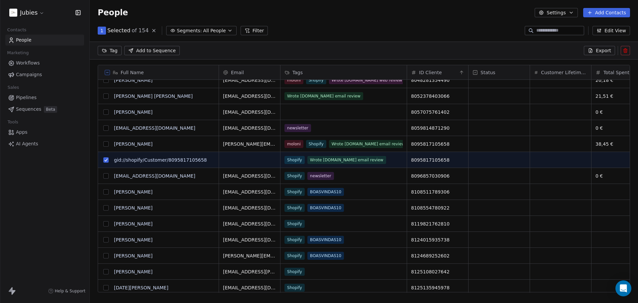
click at [624, 52] on icon at bounding box center [625, 50] width 5 height 5
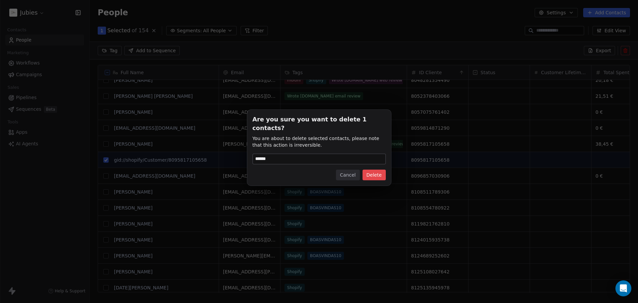
click at [369, 171] on button "Delete" at bounding box center [374, 175] width 23 height 11
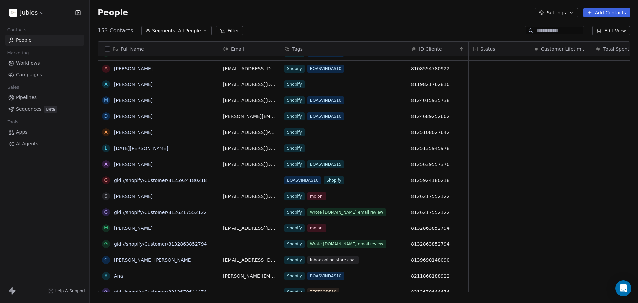
click at [361, 198] on div "Shopify moloni" at bounding box center [344, 196] width 126 height 16
click at [340, 195] on div "Shopify moloni" at bounding box center [344, 196] width 126 height 16
click at [337, 196] on div "Shopify moloni" at bounding box center [344, 196] width 126 height 16
click at [334, 197] on div "Shopify moloni" at bounding box center [344, 196] width 126 height 16
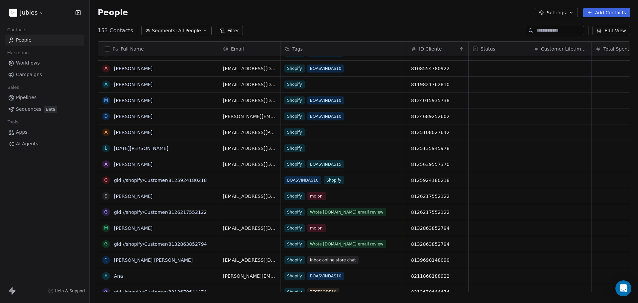
click at [259, 191] on div "[EMAIL_ADDRESS][DOMAIN_NAME]" at bounding box center [249, 196] width 61 height 16
click at [251, 195] on span "[EMAIL_ADDRESS][DOMAIN_NAME]" at bounding box center [249, 196] width 53 height 7
click at [360, 198] on div "Shopify moloni" at bounding box center [338, 196] width 106 height 8
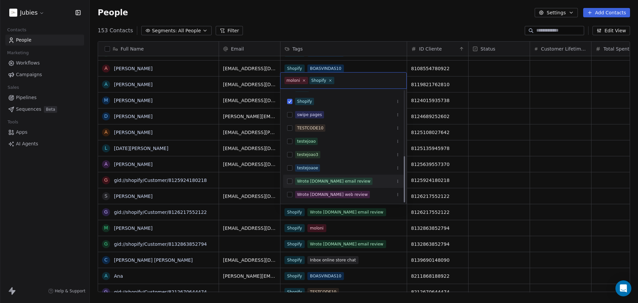
click at [335, 181] on div "Wrote [DOMAIN_NAME] email review" at bounding box center [333, 181] width 73 height 6
click at [511, 189] on html "Jubies Contacts People Marketing Workflows Campaigns Sales Pipelines Sequences …" at bounding box center [319, 176] width 638 height 353
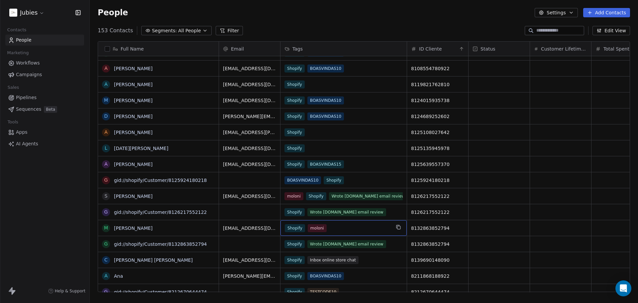
click at [340, 229] on div "Shopify moloni" at bounding box center [338, 228] width 106 height 8
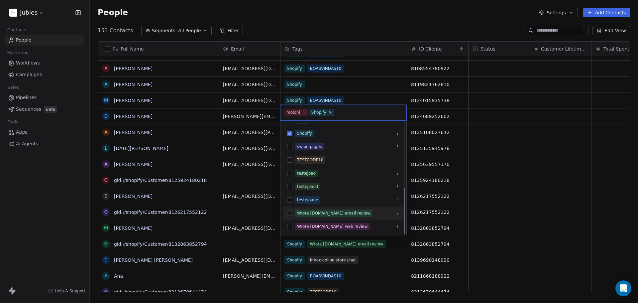
click at [342, 210] on span "Wrote [DOMAIN_NAME] email review" at bounding box center [333, 212] width 77 height 7
click at [523, 220] on html "Jubies Contacts People Marketing Workflows Campaigns Sales Pipelines Sequences …" at bounding box center [319, 176] width 638 height 353
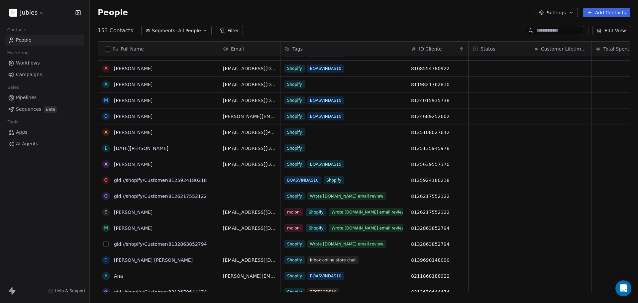
click at [106, 244] on button "grid" at bounding box center [105, 243] width 5 height 5
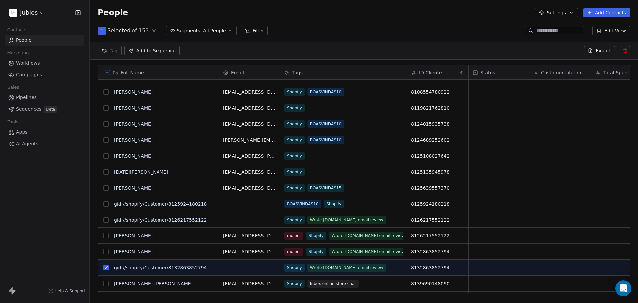
click at [105, 219] on button "grid" at bounding box center [105, 219] width 5 height 5
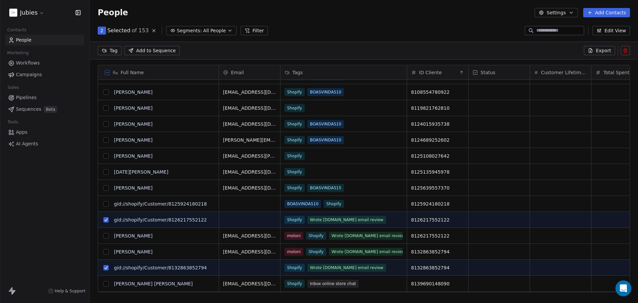
click at [627, 50] on icon at bounding box center [626, 50] width 4 height 0
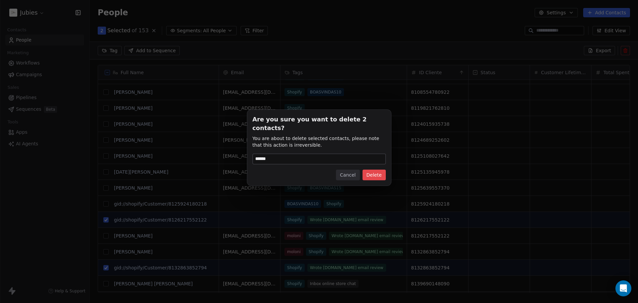
click at [380, 171] on button "Delete" at bounding box center [374, 175] width 23 height 11
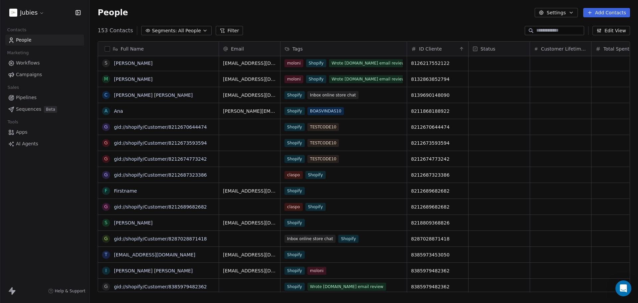
click at [0, 0] on button "grid" at bounding box center [0, 0] width 0 height 0
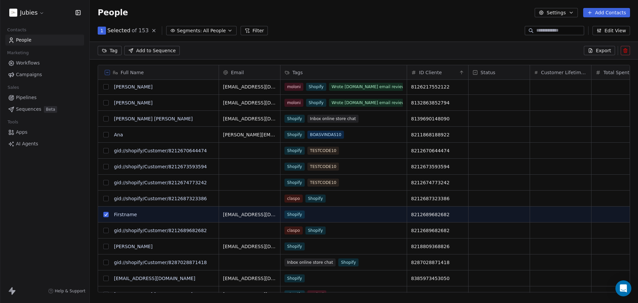
scroll to position [238, 543]
click at [625, 53] on icon at bounding box center [625, 50] width 5 height 5
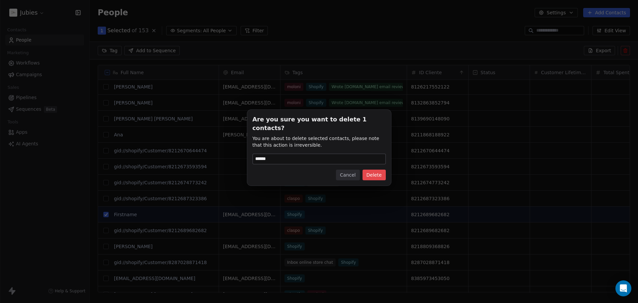
click at [374, 171] on button "Delete" at bounding box center [374, 175] width 23 height 11
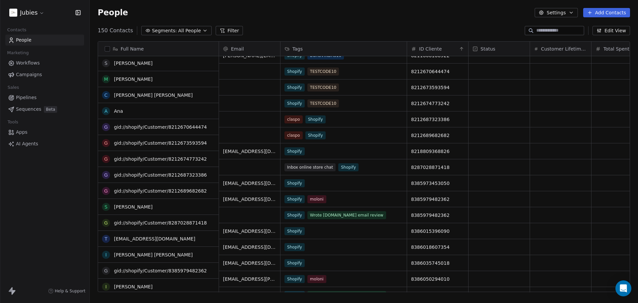
scroll to position [1296, 0]
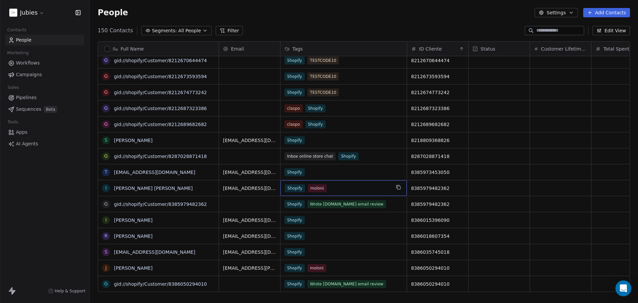
click at [337, 190] on div "Shopify moloni" at bounding box center [338, 188] width 106 height 8
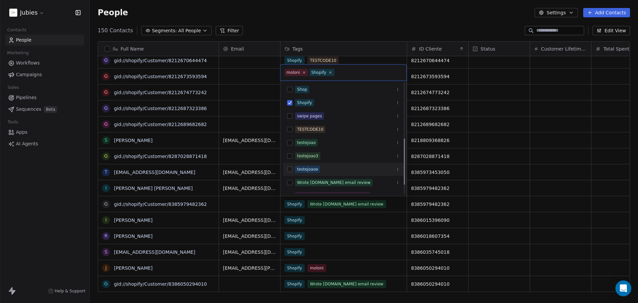
scroll to position [156, 0]
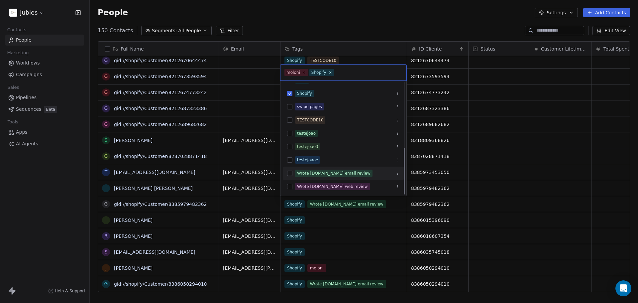
click at [325, 175] on div "Wrote [DOMAIN_NAME] email review" at bounding box center [333, 173] width 73 height 6
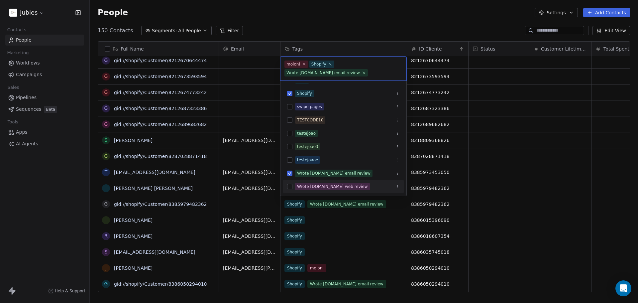
click at [508, 203] on html "Jubies Contacts People Marketing Workflows Campaigns Sales Pipelines Sequences …" at bounding box center [319, 176] width 638 height 353
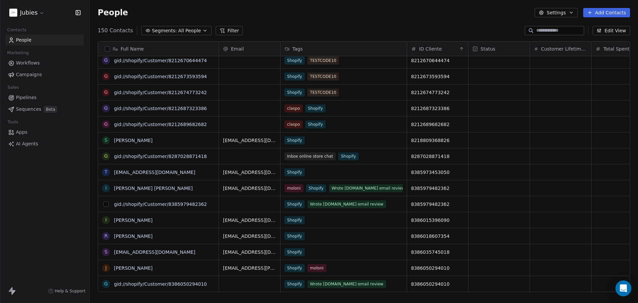
click at [105, 204] on button "grid" at bounding box center [105, 203] width 5 height 5
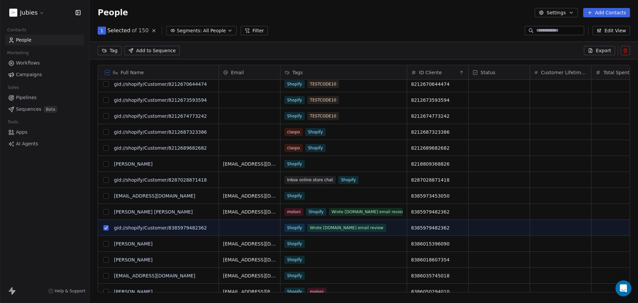
scroll to position [238, 543]
click at [624, 51] on icon at bounding box center [625, 50] width 5 height 5
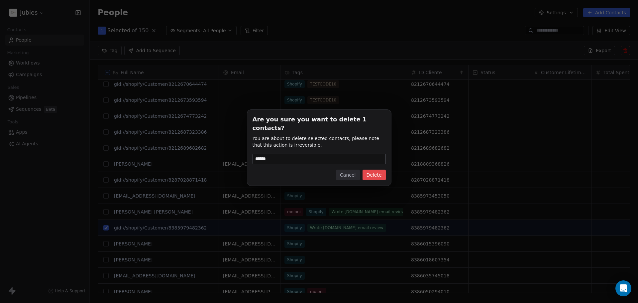
click at [378, 170] on button "Delete" at bounding box center [374, 175] width 23 height 11
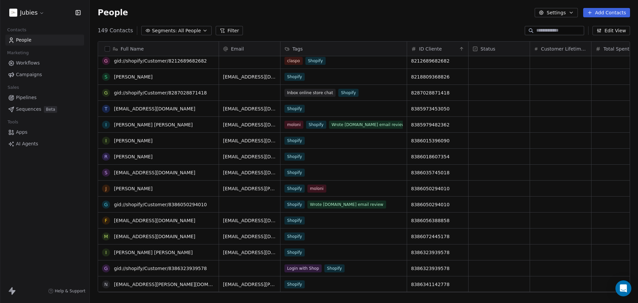
scroll to position [1363, 0]
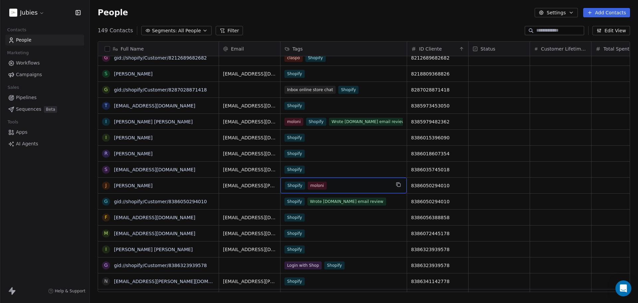
click at [351, 189] on div "Shopify moloni" at bounding box center [344, 186] width 126 height 16
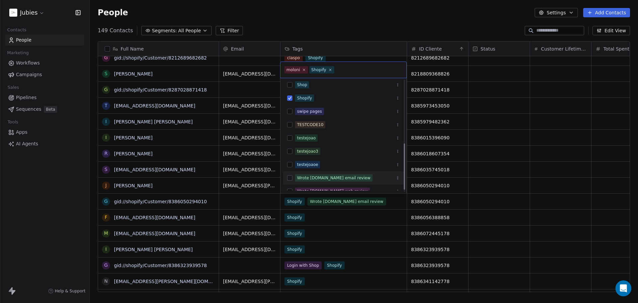
scroll to position [156, 0]
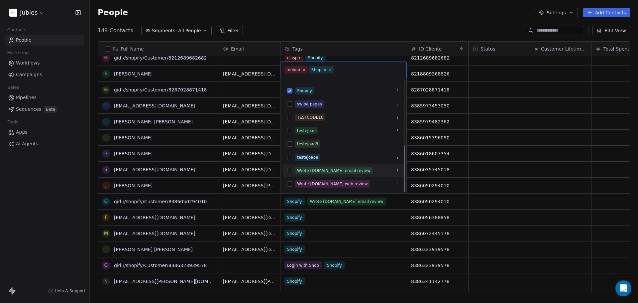
click at [334, 170] on div "Wrote [DOMAIN_NAME] email review" at bounding box center [333, 171] width 73 height 6
click at [509, 185] on html "Jubies Contacts People Marketing Workflows Campaigns Sales Pipelines Sequences …" at bounding box center [319, 176] width 638 height 353
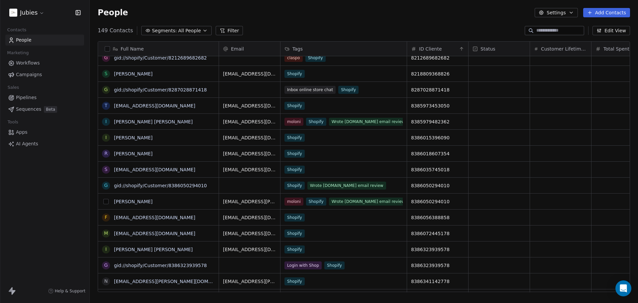
click at [106, 200] on button "grid" at bounding box center [105, 201] width 5 height 5
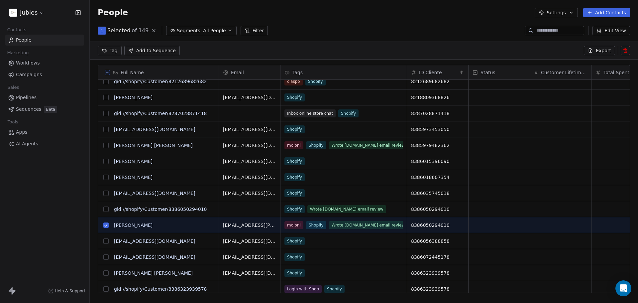
scroll to position [238, 543]
click at [106, 209] on button "grid" at bounding box center [105, 208] width 5 height 5
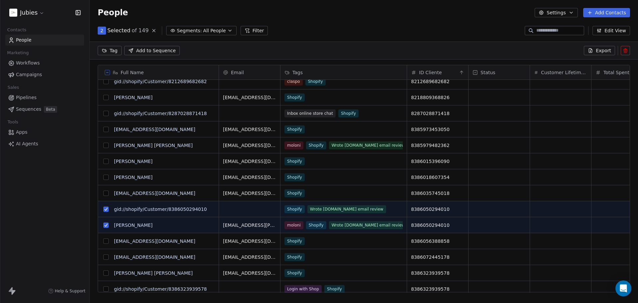
click at [108, 225] on button "grid" at bounding box center [105, 224] width 5 height 5
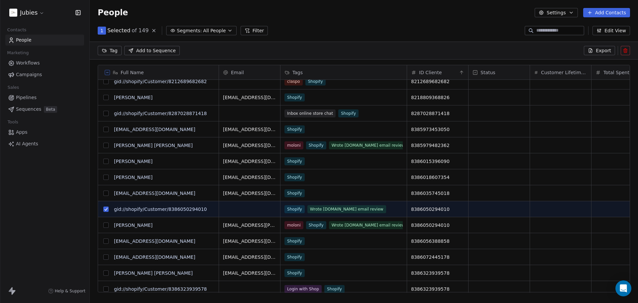
click at [627, 50] on icon at bounding box center [625, 50] width 5 height 5
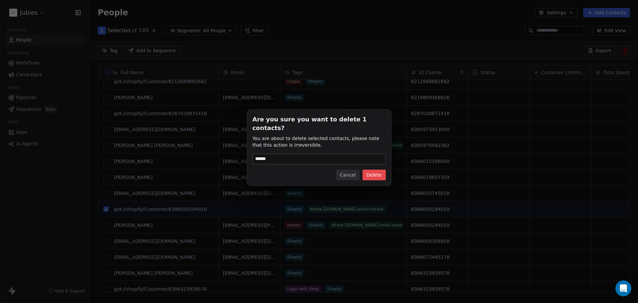
click at [369, 170] on button "Delete" at bounding box center [374, 175] width 23 height 11
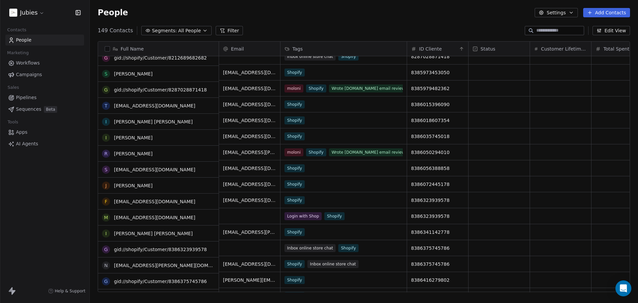
scroll to position [1396, 0]
